Goal: Information Seeking & Learning: Learn about a topic

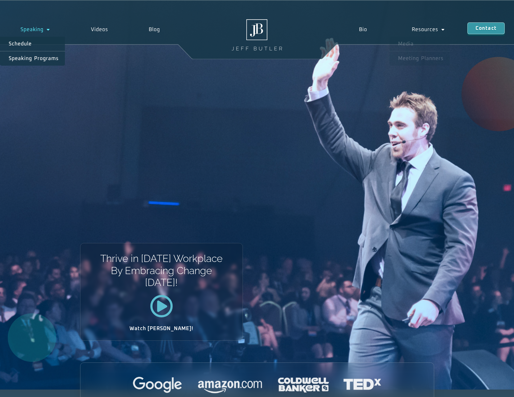
click at [49, 28] on span "Menu" at bounding box center [47, 29] width 7 height 11
click at [49, 57] on link "Speaking Programs" at bounding box center [32, 58] width 65 height 14
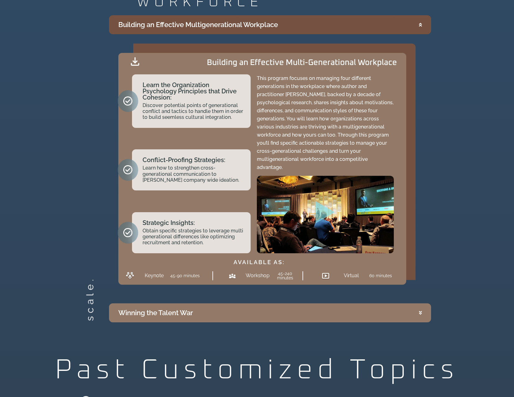
scroll to position [1554, 0]
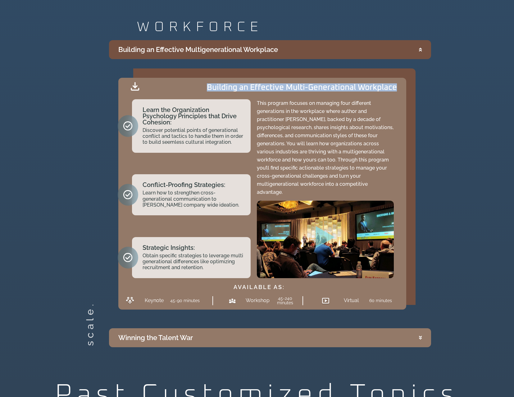
drag, startPoint x: 206, startPoint y: 83, endPoint x: 400, endPoint y: 82, distance: 193.3
click at [400, 82] on div "Building an Effective Multi-Generational Workplace Learn the Organization Psych…" at bounding box center [262, 194] width 288 height 232
copy h2 "Building an Effective Multi-Generational Workplace"
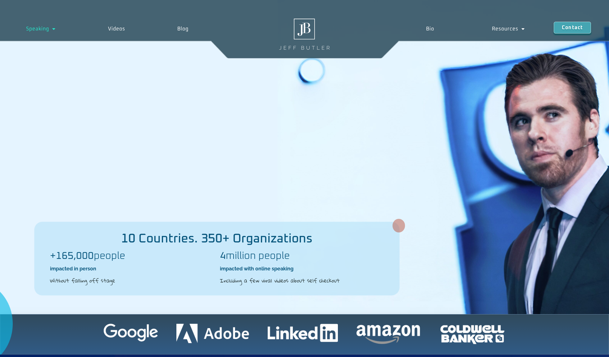
scroll to position [0, 0]
